Goal: Task Accomplishment & Management: Use online tool/utility

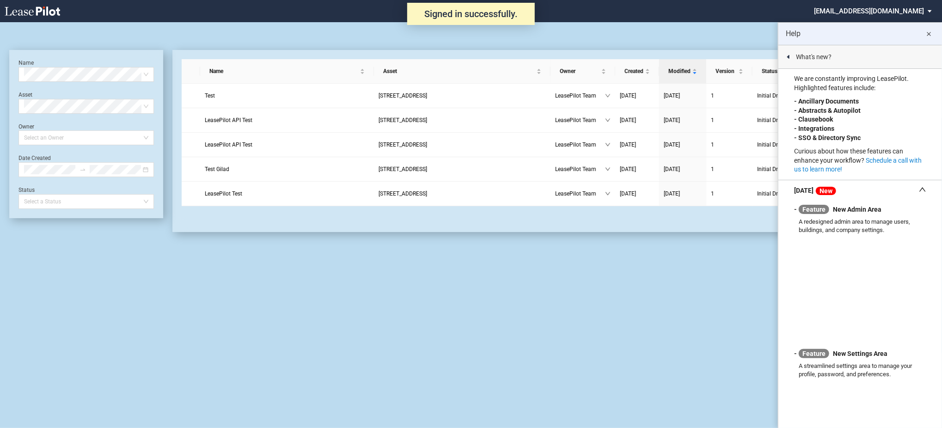
click at [907, 18] on md-select "admin@leasepilot.co Super Admin Area Admin Area Settings Sign Out" at bounding box center [876, 10] width 127 height 21
click at [865, 29] on div "Super Admin Area" at bounding box center [883, 24] width 51 height 9
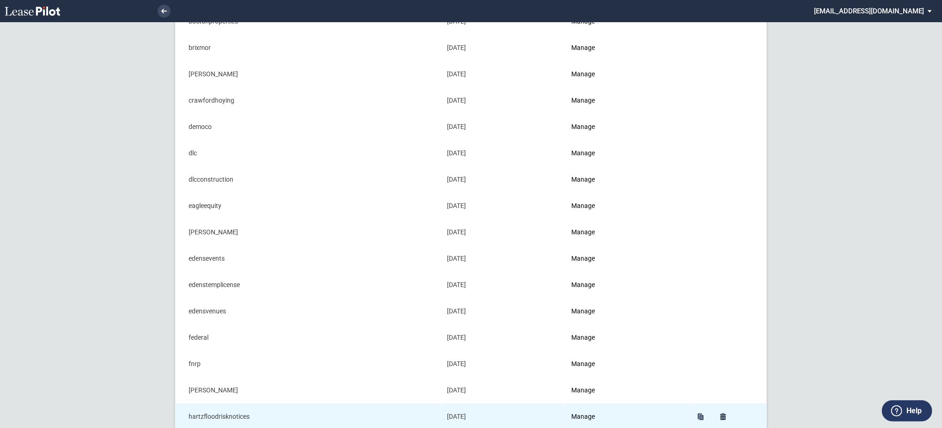
scroll to position [246, 0]
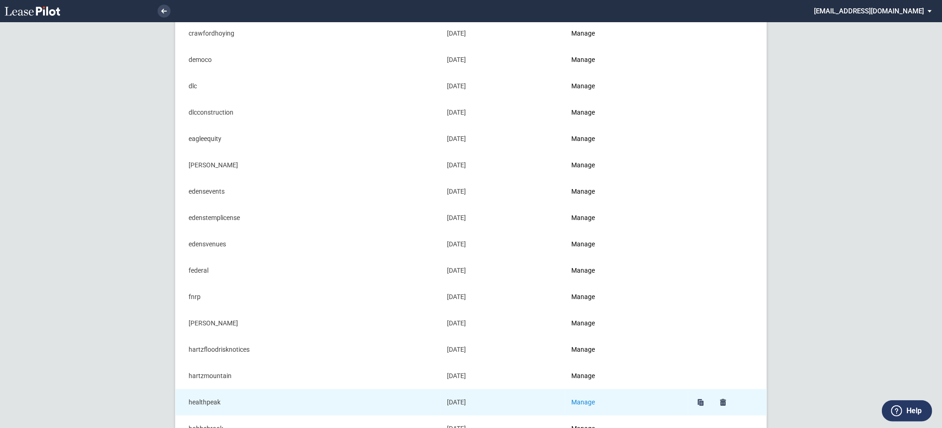
click at [586, 399] on link "Manage" at bounding box center [584, 401] width 24 height 7
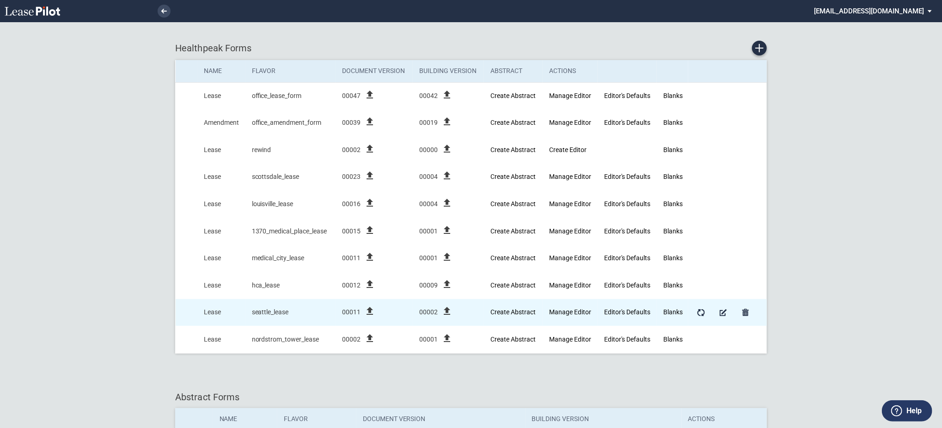
click at [373, 314] on icon "file_upload" at bounding box center [369, 311] width 11 height 11
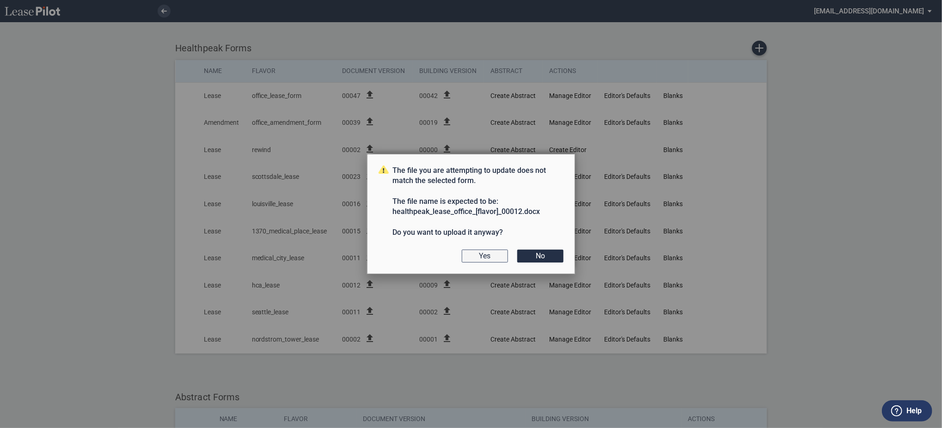
click at [495, 255] on button "Yes" at bounding box center [485, 256] width 46 height 13
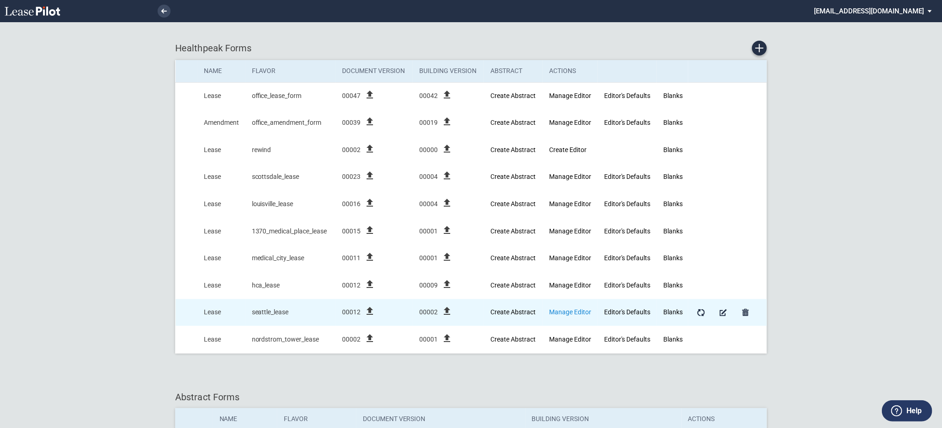
click at [581, 309] on link "Manage Editor" at bounding box center [570, 311] width 42 height 7
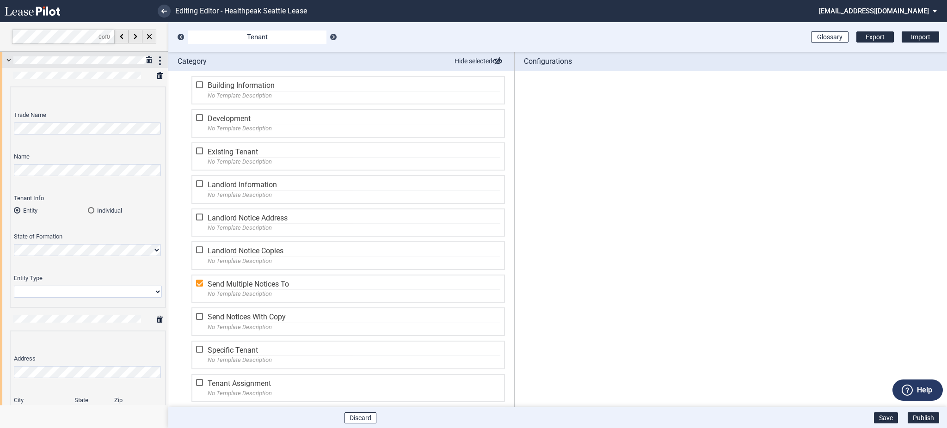
click at [6, 59] on div at bounding box center [84, 60] width 168 height 16
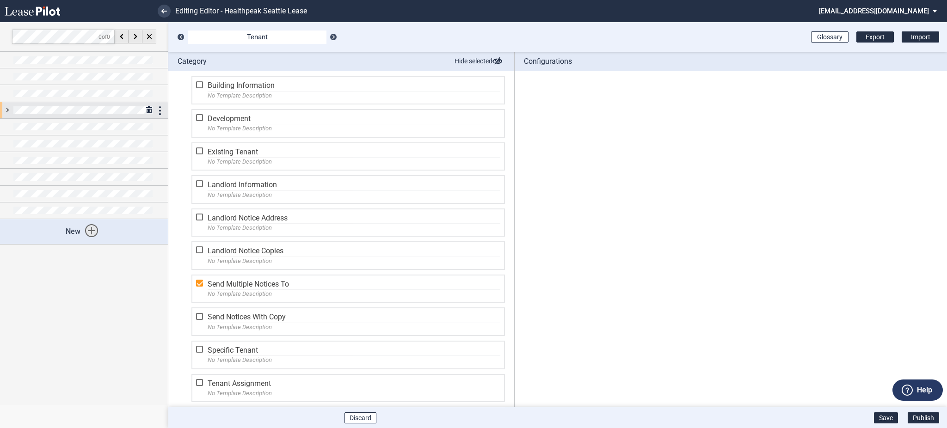
click at [3, 107] on div at bounding box center [84, 110] width 168 height 16
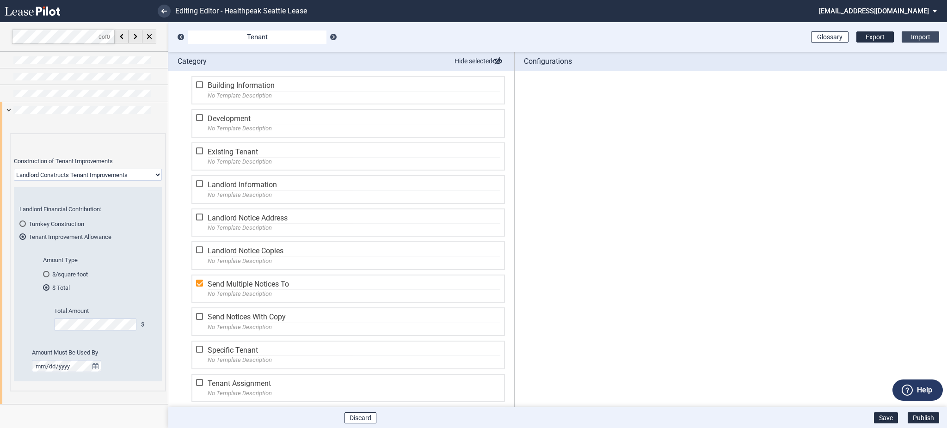
click at [911, 32] on div "Import" at bounding box center [919, 36] width 37 height 11
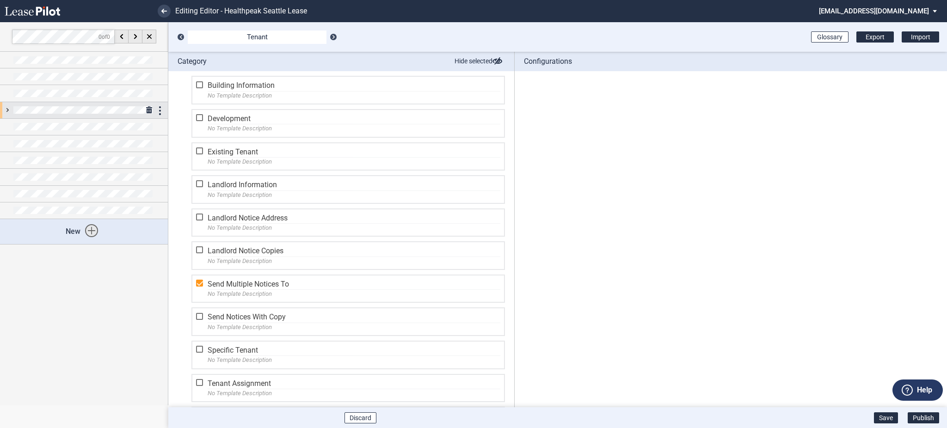
click at [5, 110] on div at bounding box center [84, 110] width 168 height 16
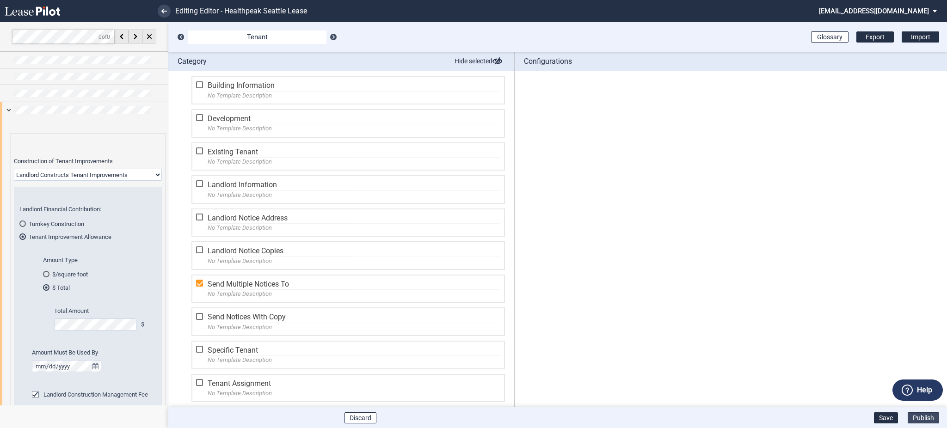
click at [910, 421] on button "Publish" at bounding box center [922, 417] width 31 height 11
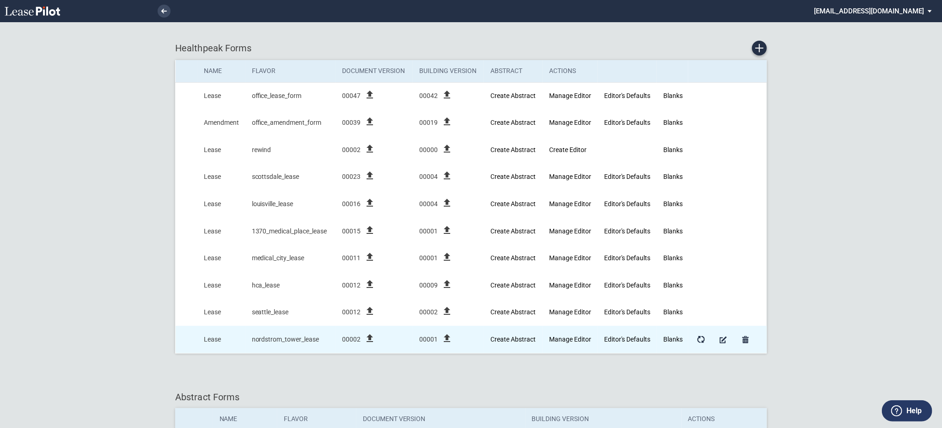
click at [373, 338] on icon "file_upload" at bounding box center [369, 338] width 11 height 11
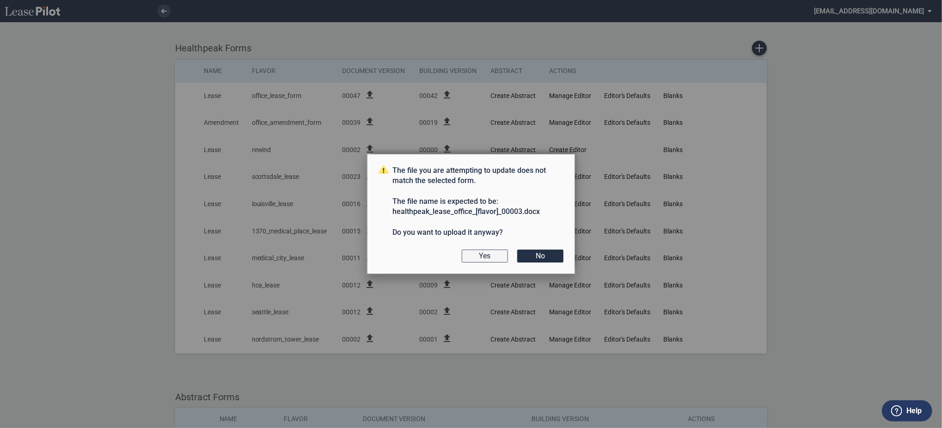
click at [492, 251] on button "Yes" at bounding box center [485, 256] width 46 height 13
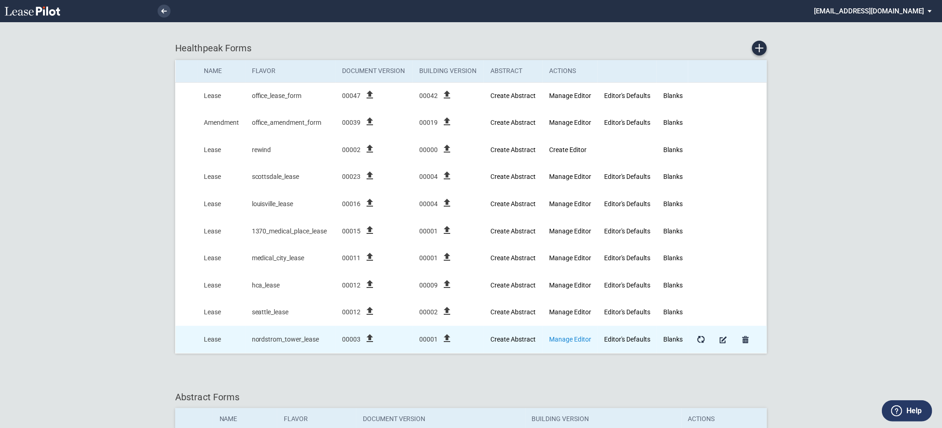
click at [568, 337] on link "Manage Editor" at bounding box center [570, 339] width 42 height 7
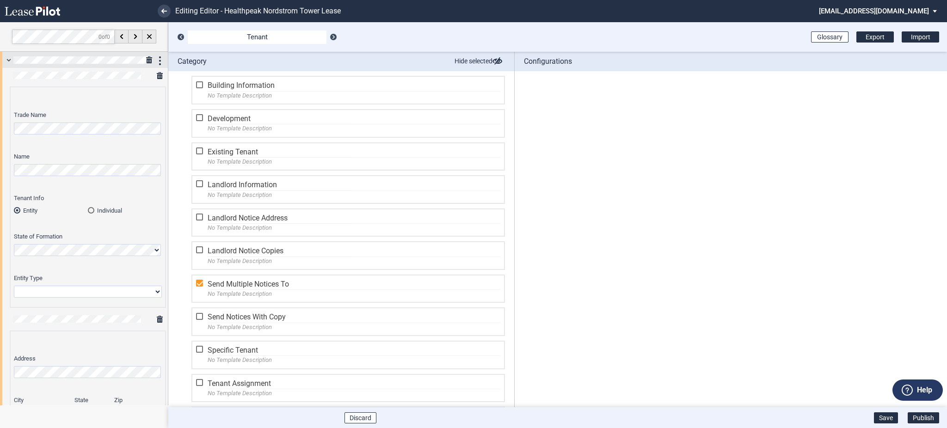
click at [8, 60] on div at bounding box center [84, 60] width 168 height 16
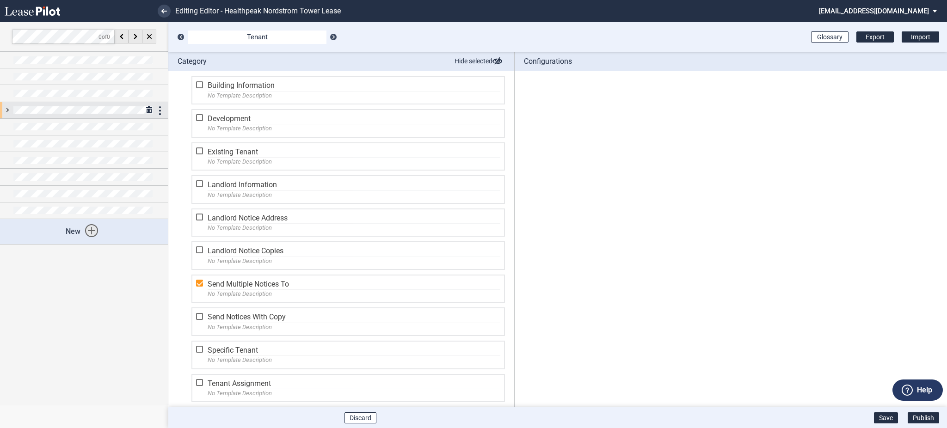
click at [2, 109] on div at bounding box center [84, 110] width 168 height 16
click at [8, 110] on div at bounding box center [84, 110] width 168 height 16
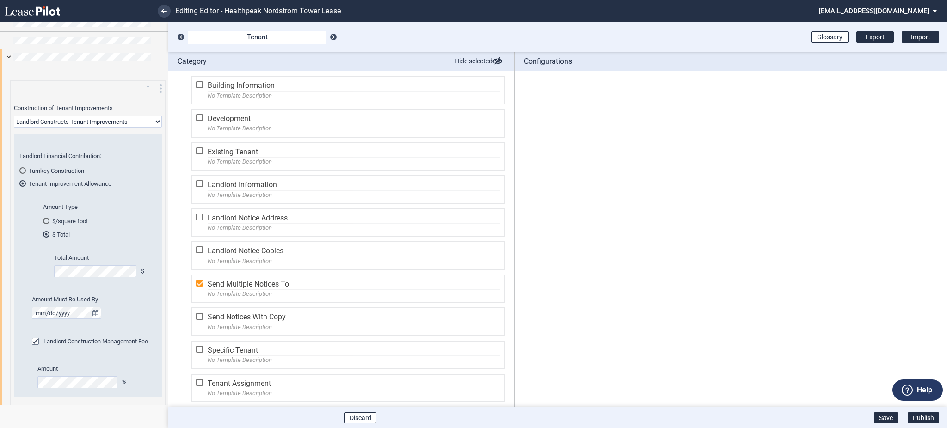
scroll to position [123, 0]
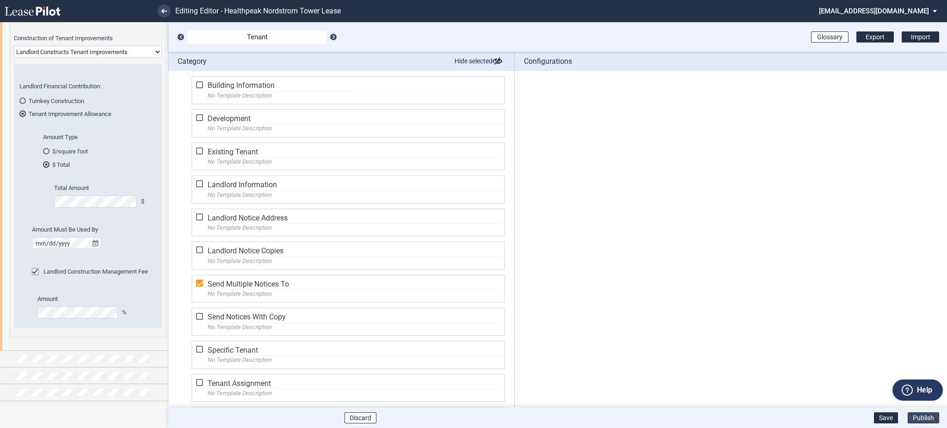
click at [919, 420] on button "Publish" at bounding box center [922, 417] width 31 height 11
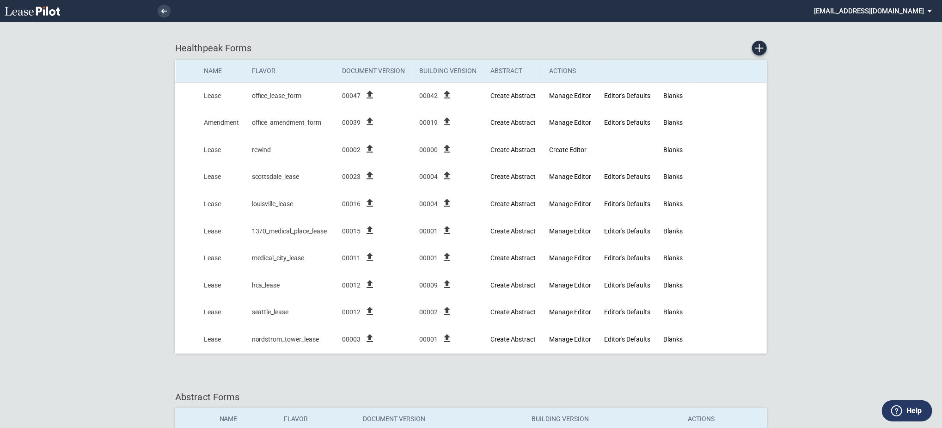
click at [873, 14] on md-select "admin@leasepilot.co Super Admin Area Admin Area Settings Sign Out" at bounding box center [876, 10] width 127 height 21
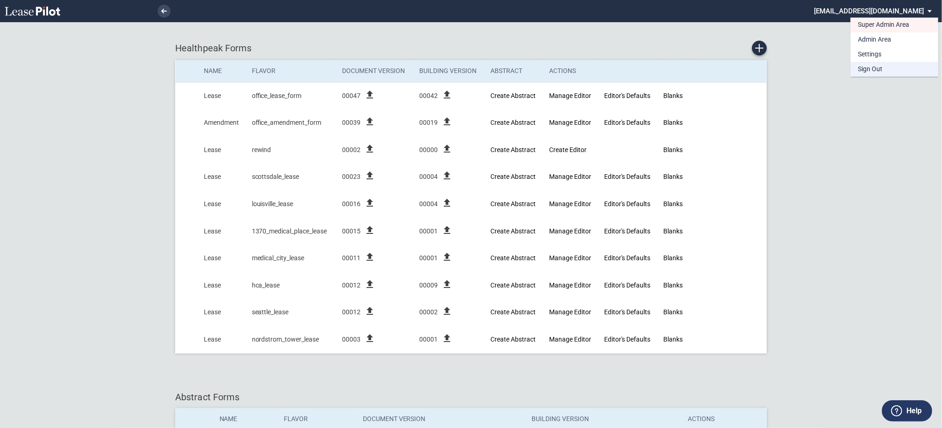
click at [872, 69] on div "Sign Out" at bounding box center [870, 69] width 24 height 9
